Goal: Task Accomplishment & Management: Manage account settings

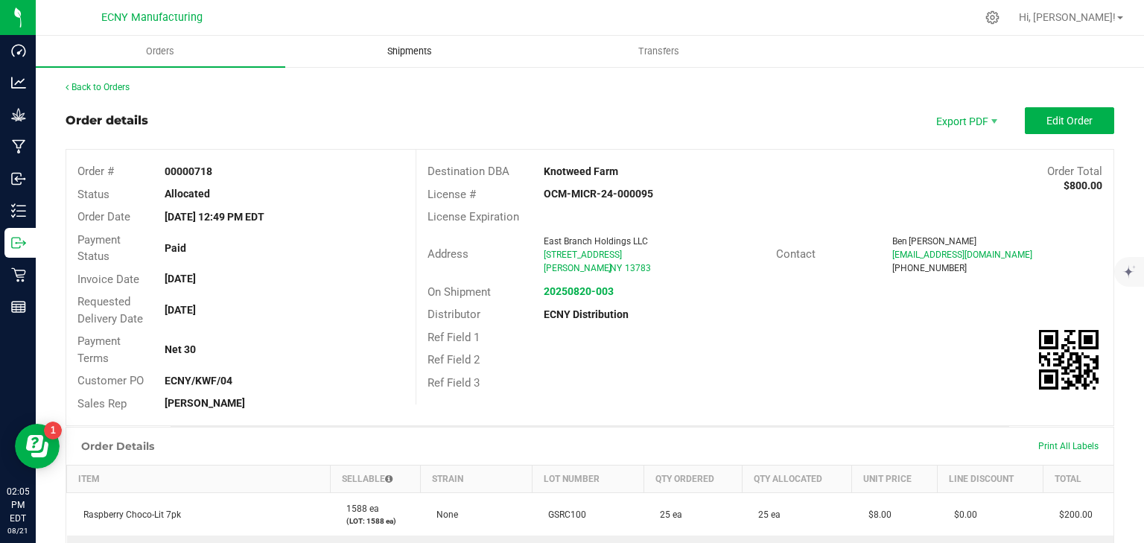
scroll to position [238, 0]
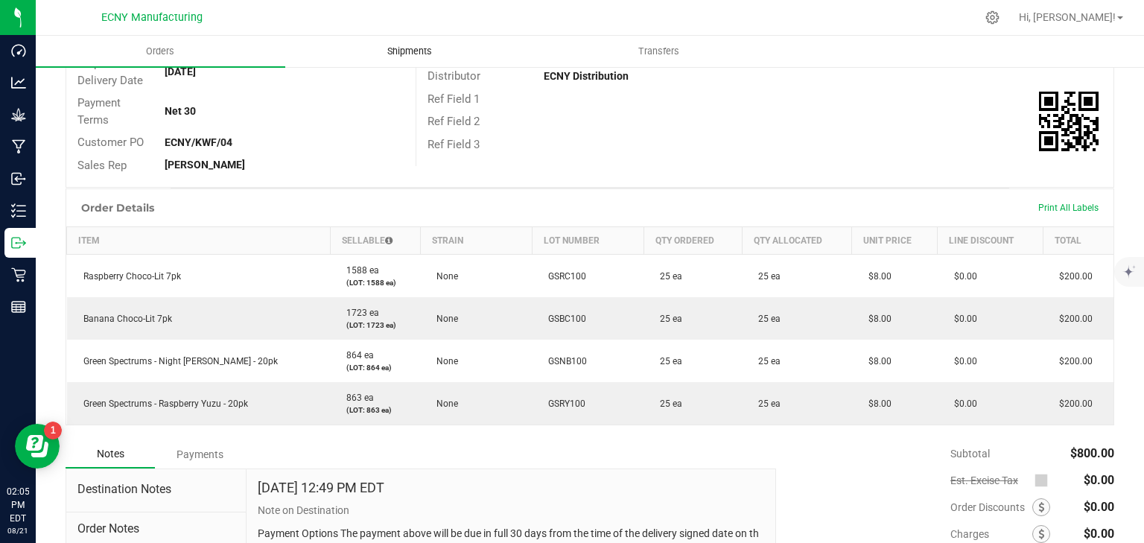
click at [420, 48] on span "Shipments" at bounding box center [409, 51] width 85 height 13
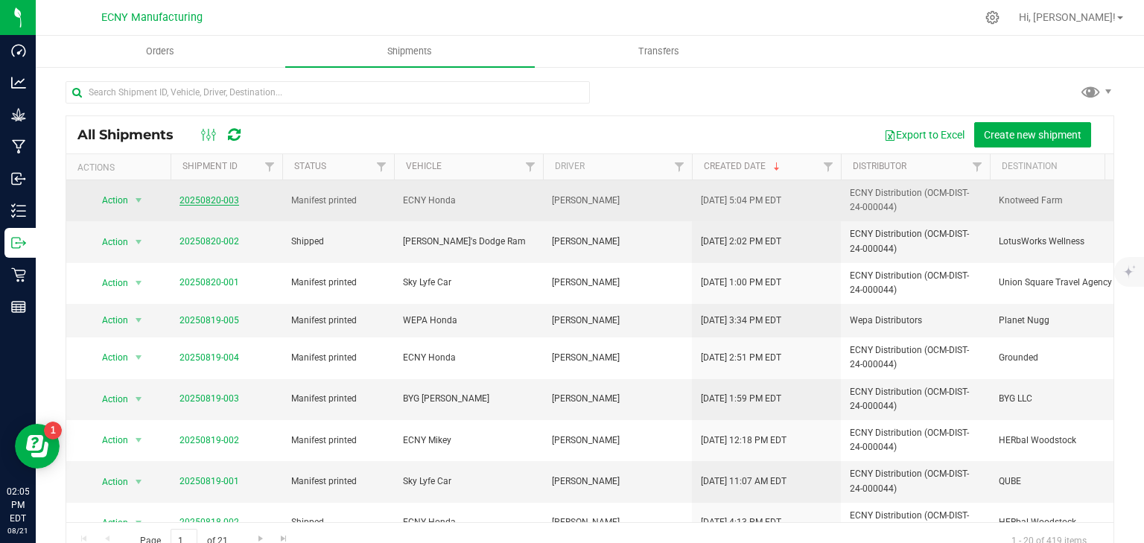
click at [220, 198] on link "20250820-003" at bounding box center [209, 200] width 60 height 10
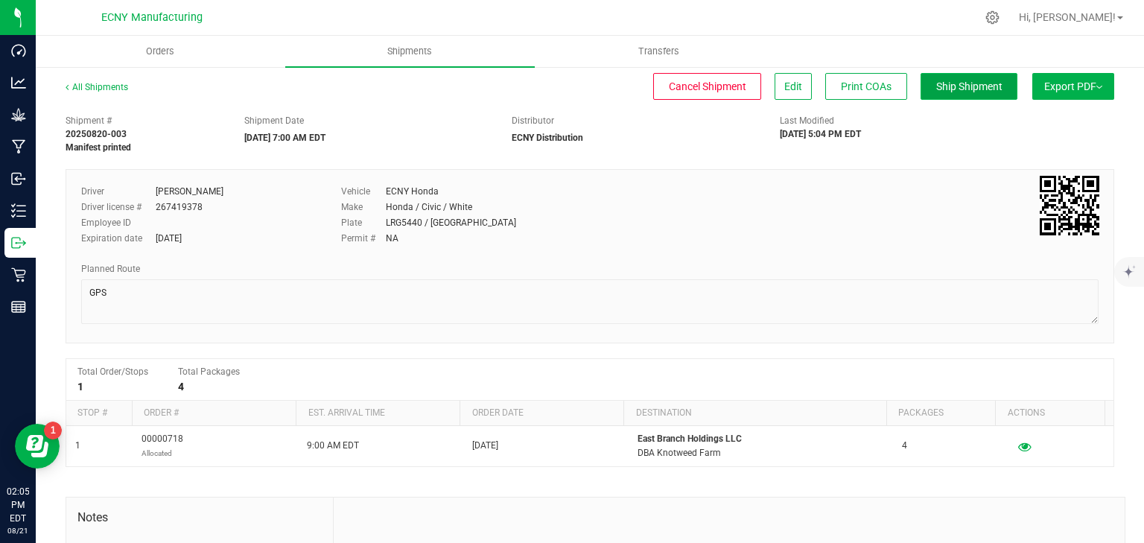
click at [937, 83] on span "Ship Shipment" at bounding box center [969, 86] width 66 height 12
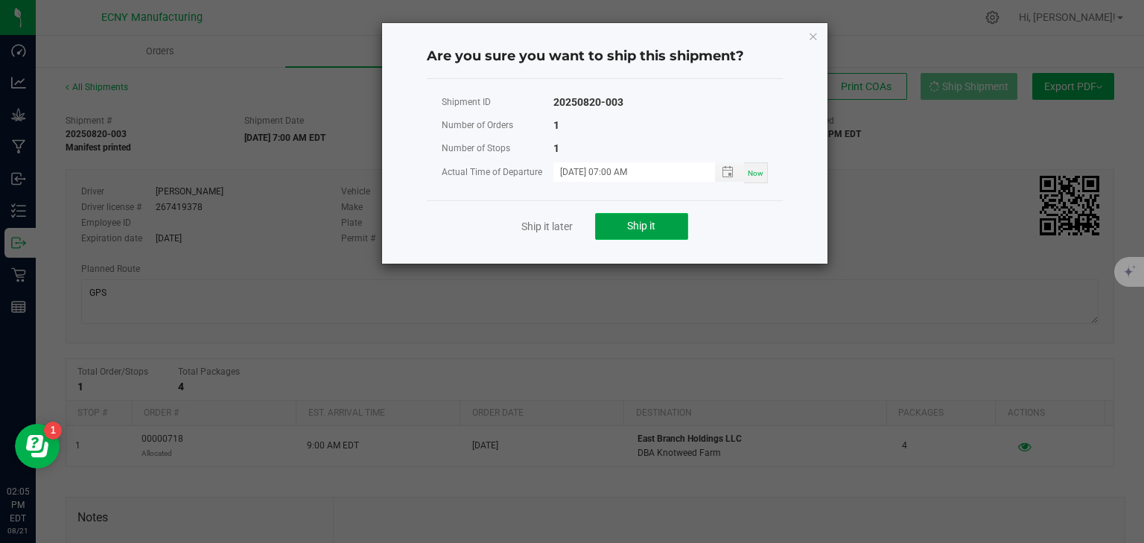
click at [667, 217] on button "Ship it" at bounding box center [641, 226] width 93 height 27
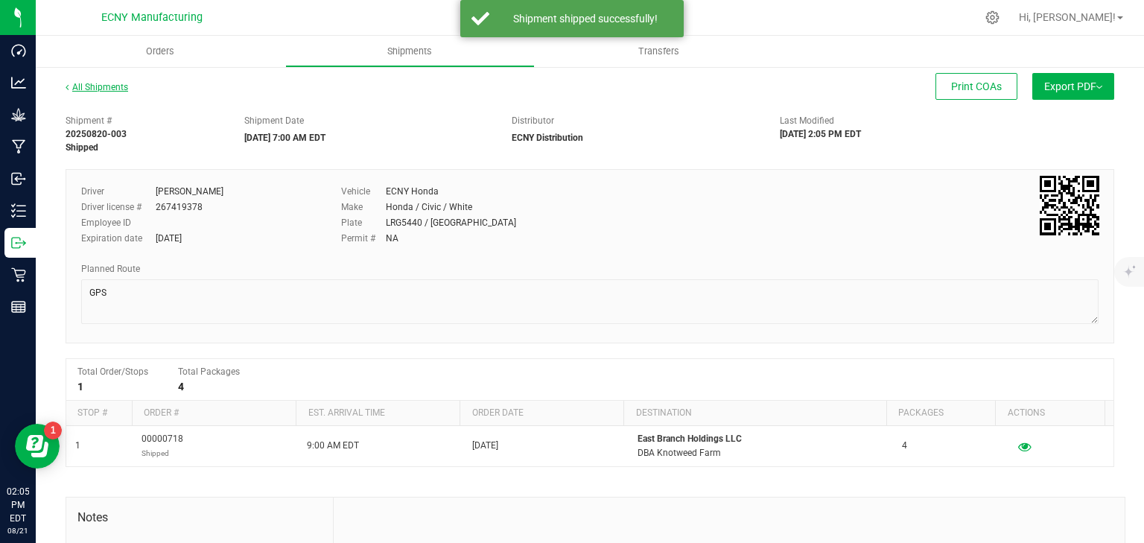
click at [118, 88] on link "All Shipments" at bounding box center [97, 87] width 63 height 10
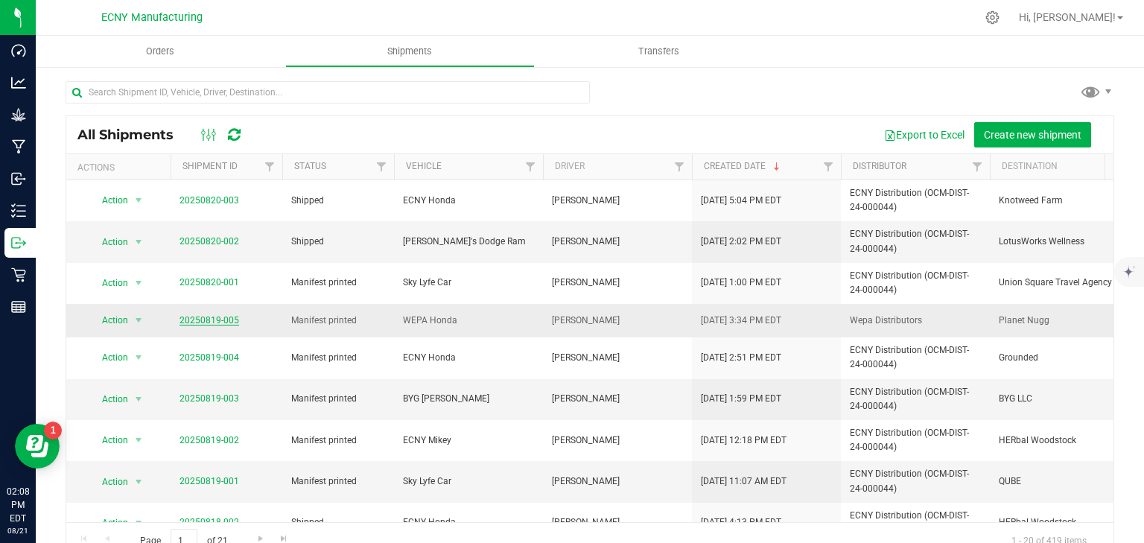
click at [217, 318] on link "20250819-005" at bounding box center [209, 320] width 60 height 10
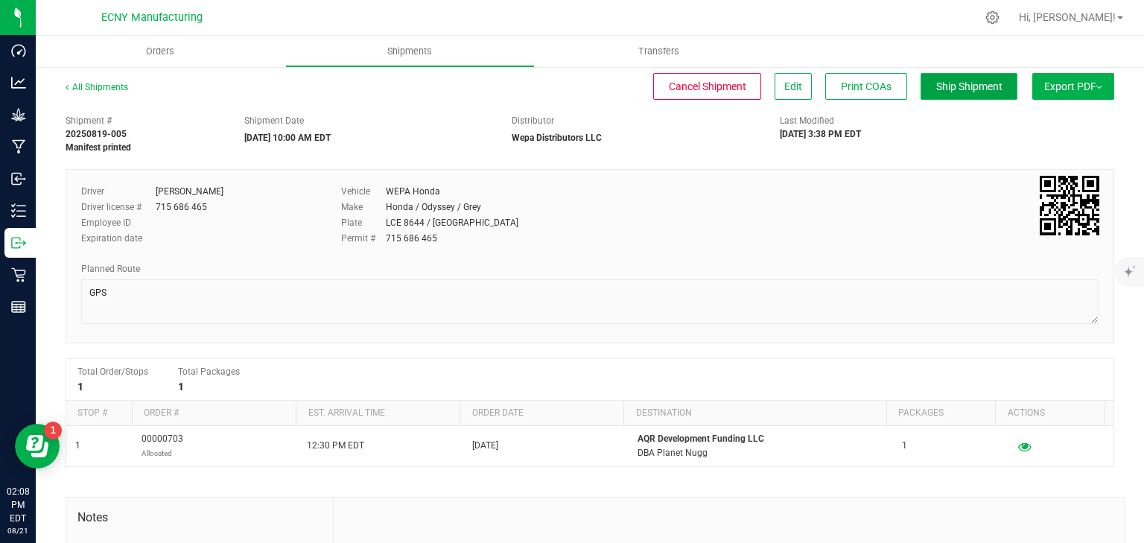
click at [940, 94] on button "Ship Shipment" at bounding box center [968, 86] width 97 height 27
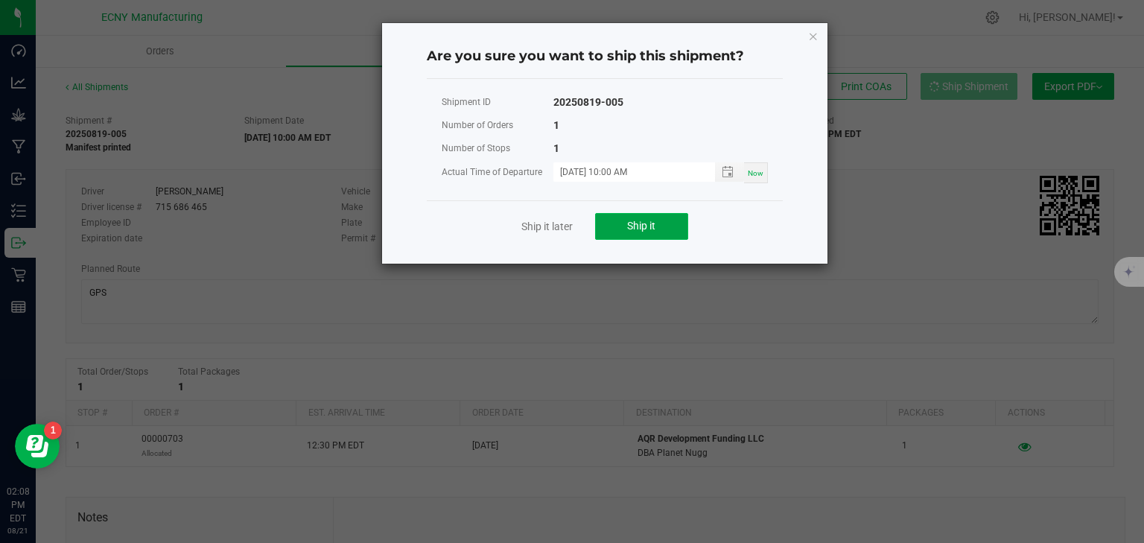
click at [676, 217] on button "Ship it" at bounding box center [641, 226] width 93 height 27
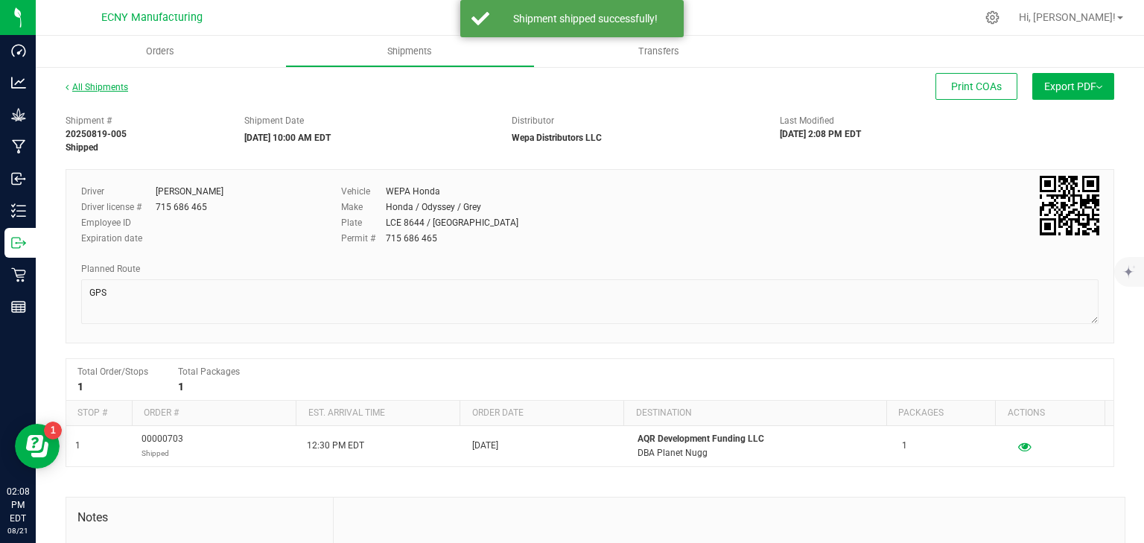
click at [121, 90] on link "All Shipments" at bounding box center [97, 87] width 63 height 10
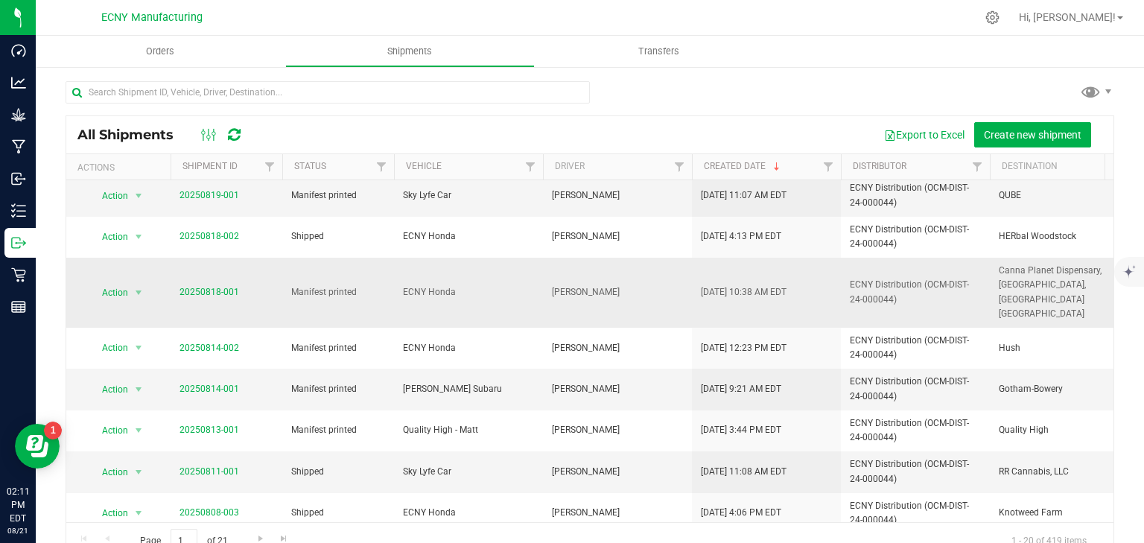
scroll to position [298, 0]
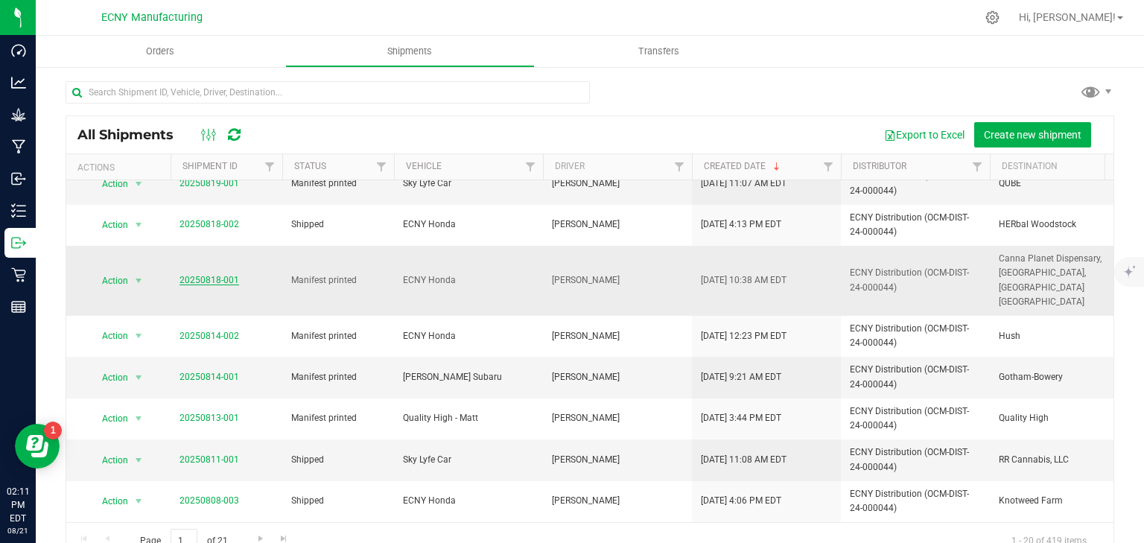
click at [214, 275] on link "20250818-001" at bounding box center [209, 280] width 60 height 10
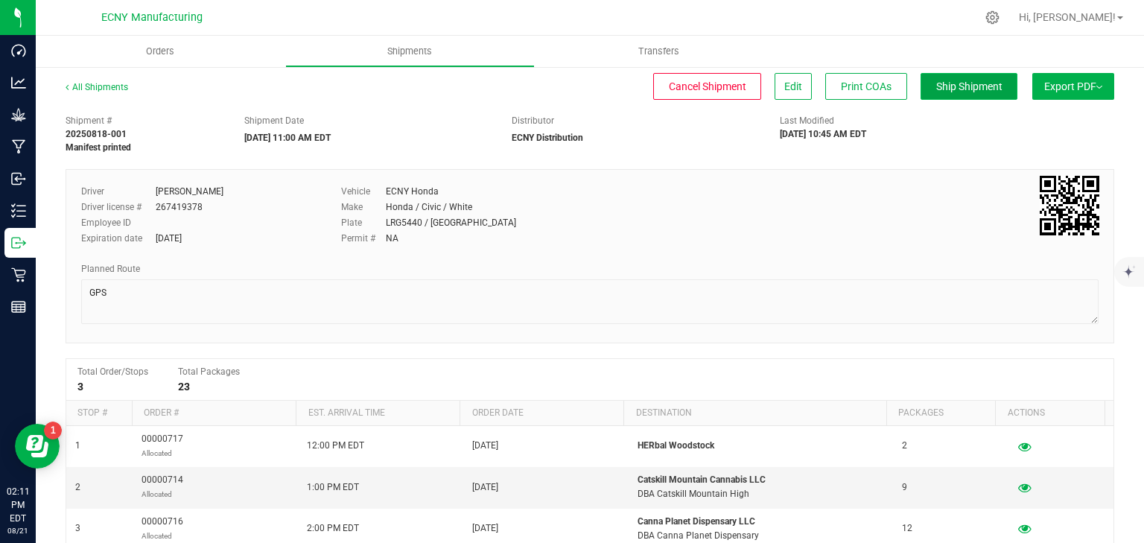
click at [975, 87] on span "Ship Shipment" at bounding box center [969, 86] width 66 height 12
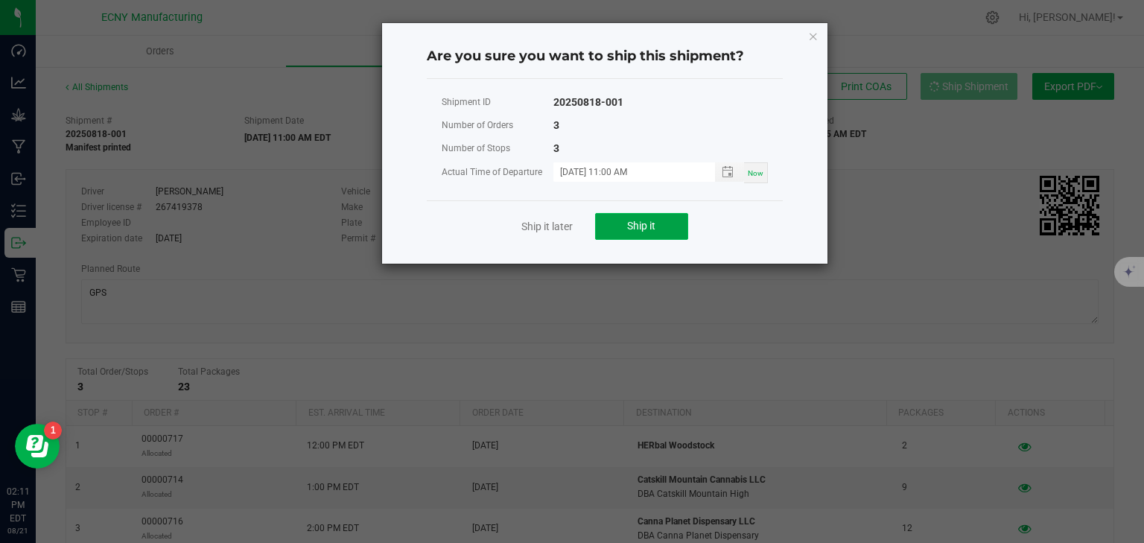
click at [667, 232] on button "Ship it" at bounding box center [641, 226] width 93 height 27
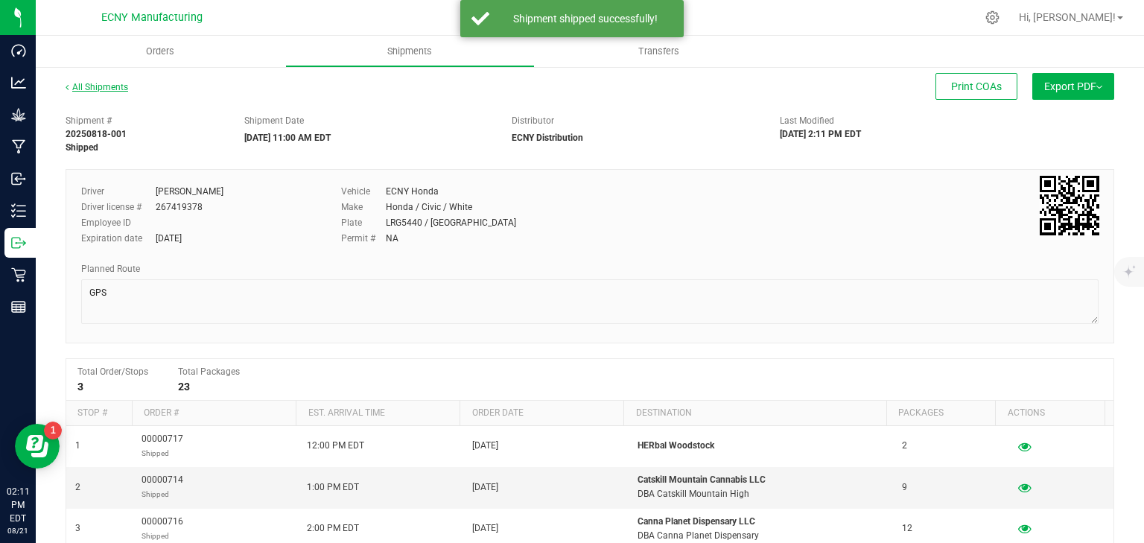
click at [83, 87] on link "All Shipments" at bounding box center [97, 87] width 63 height 10
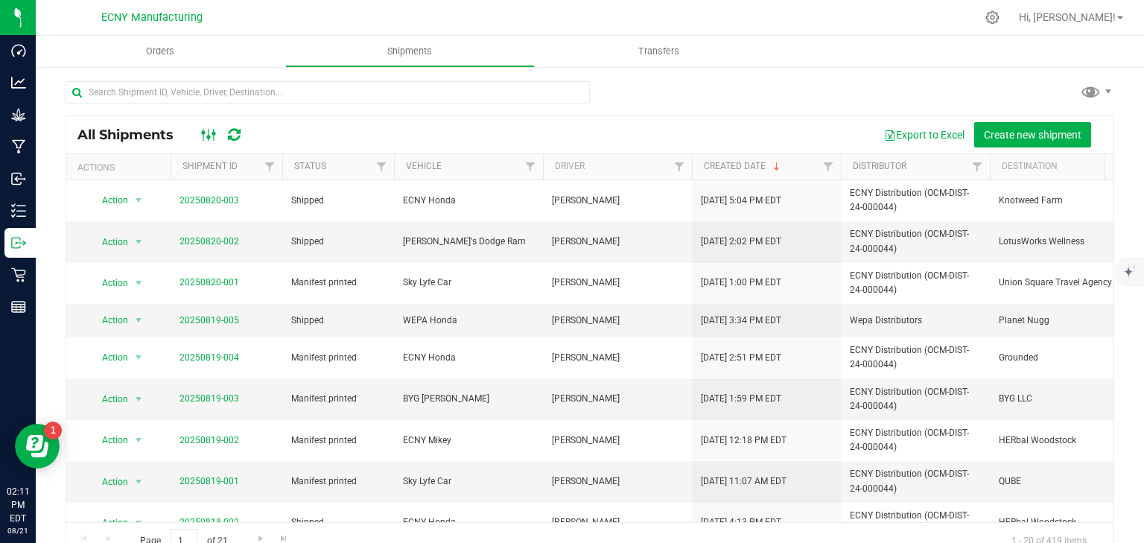
click at [212, 135] on ellipse at bounding box center [214, 134] width 4 height 4
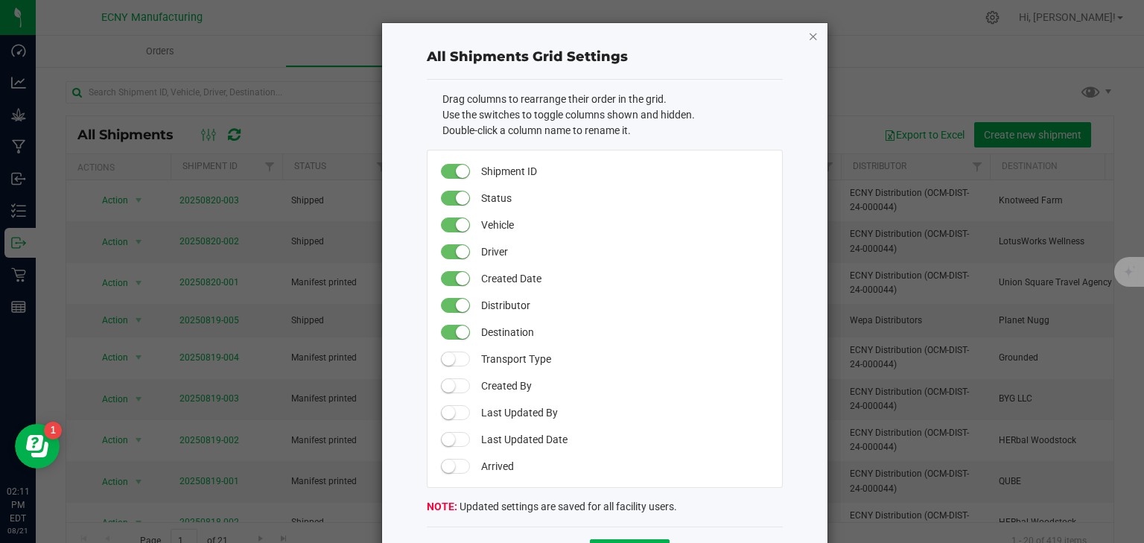
click at [809, 35] on icon "button" at bounding box center [813, 36] width 10 height 18
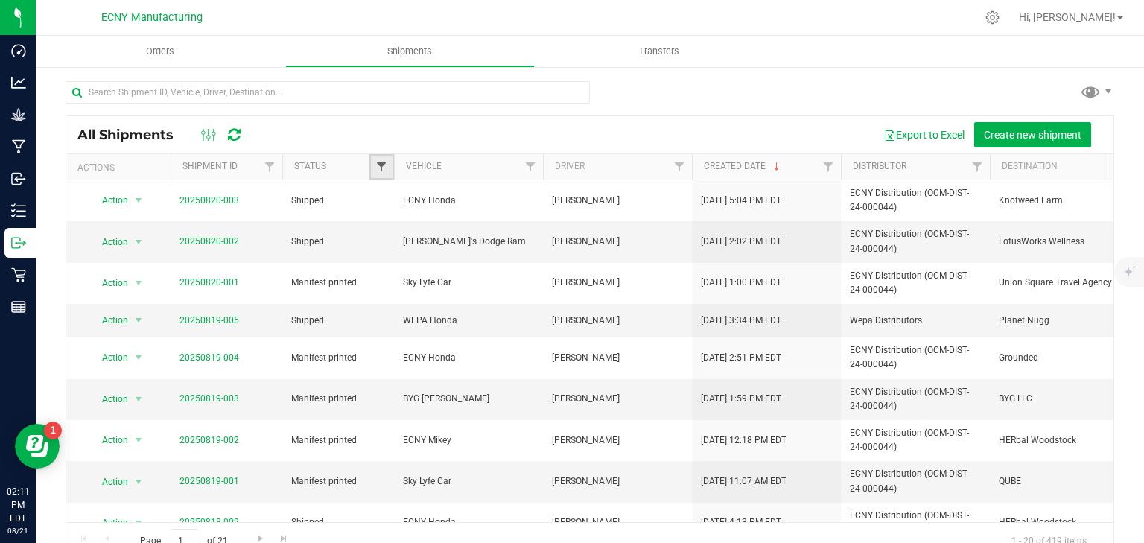
click at [385, 165] on span "Filter" at bounding box center [381, 167] width 12 height 12
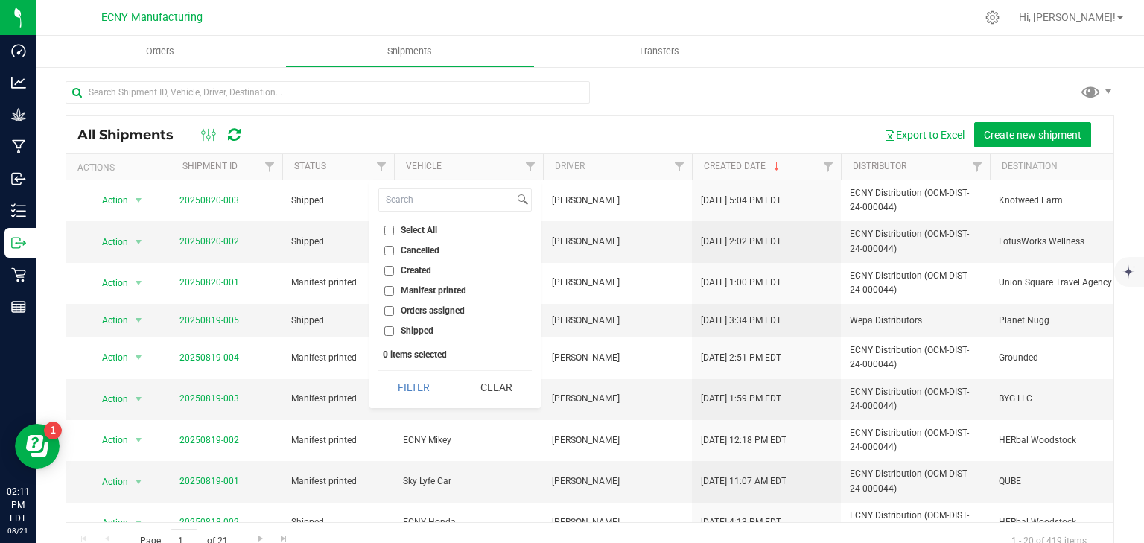
click at [392, 288] on input "Manifest printed" at bounding box center [389, 291] width 10 height 10
checkbox input "true"
click at [426, 388] on button "Filter" at bounding box center [413, 387] width 71 height 33
